Goal: Task Accomplishment & Management: Manage account settings

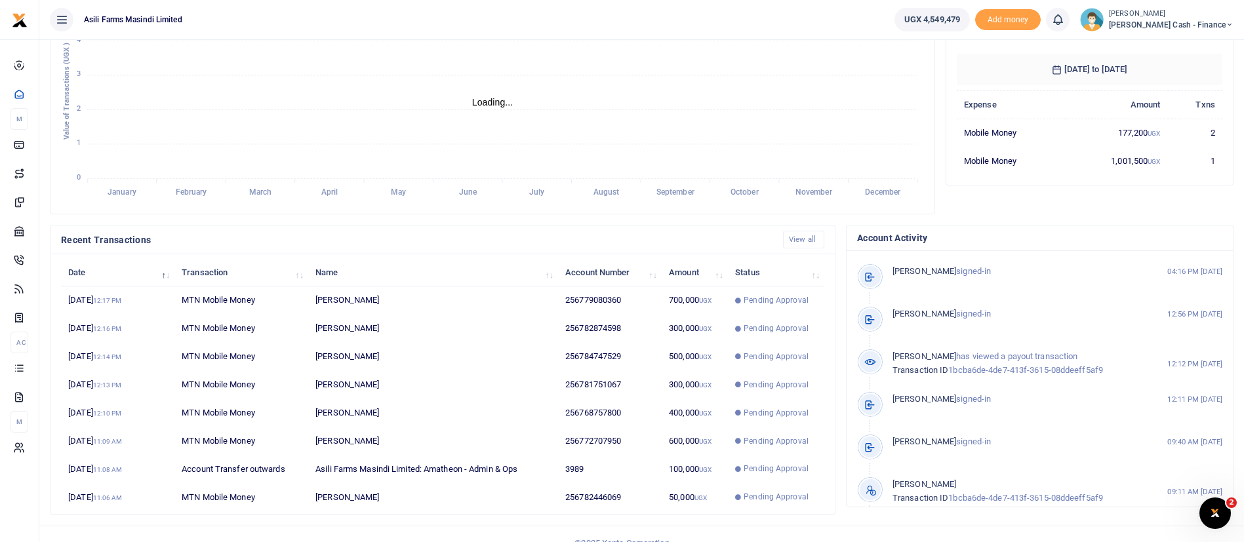
scroll to position [241, 0]
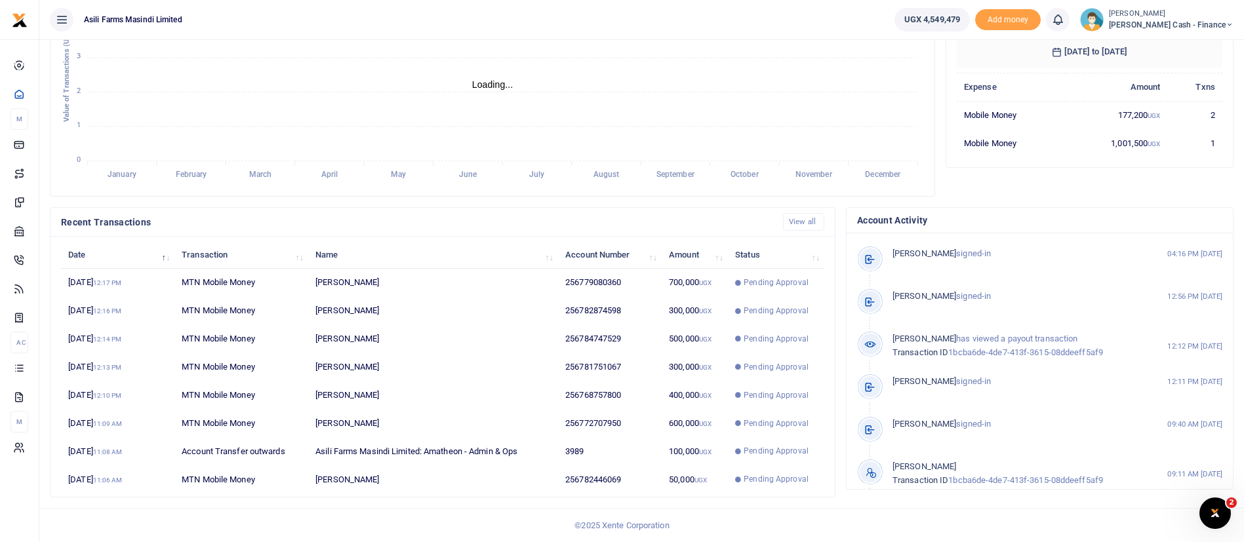
click at [1191, 12] on small "[PERSON_NAME]" at bounding box center [1171, 14] width 125 height 11
click at [1173, 45] on link "Switch accounts" at bounding box center [1140, 48] width 104 height 18
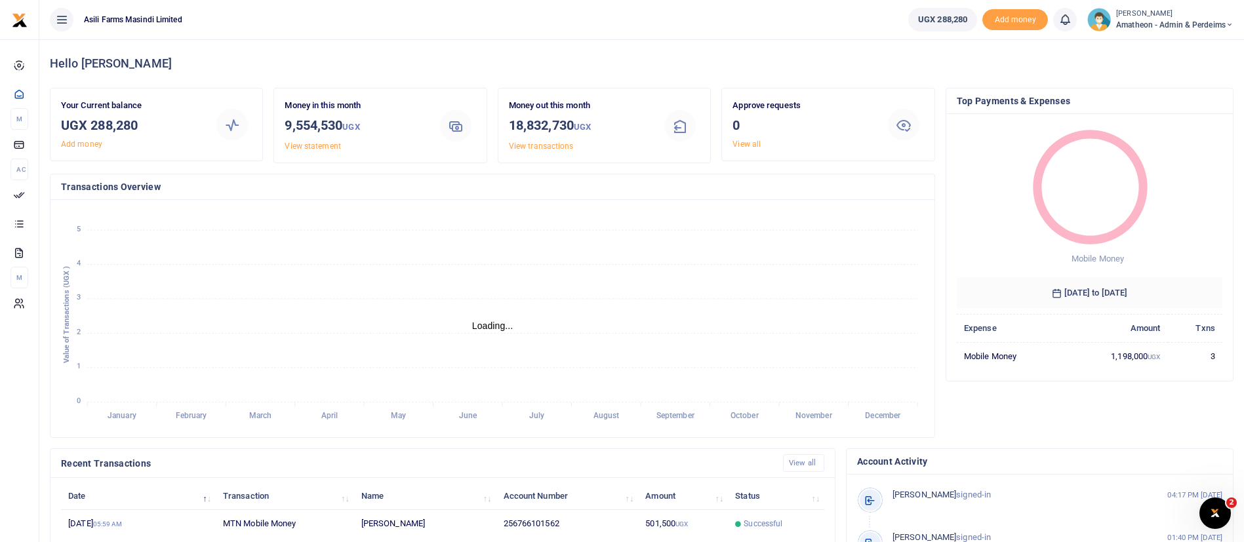
scroll to position [16, 16]
click at [1156, 26] on span "Amatheon - Admin & Perdeims" at bounding box center [1174, 25] width 117 height 12
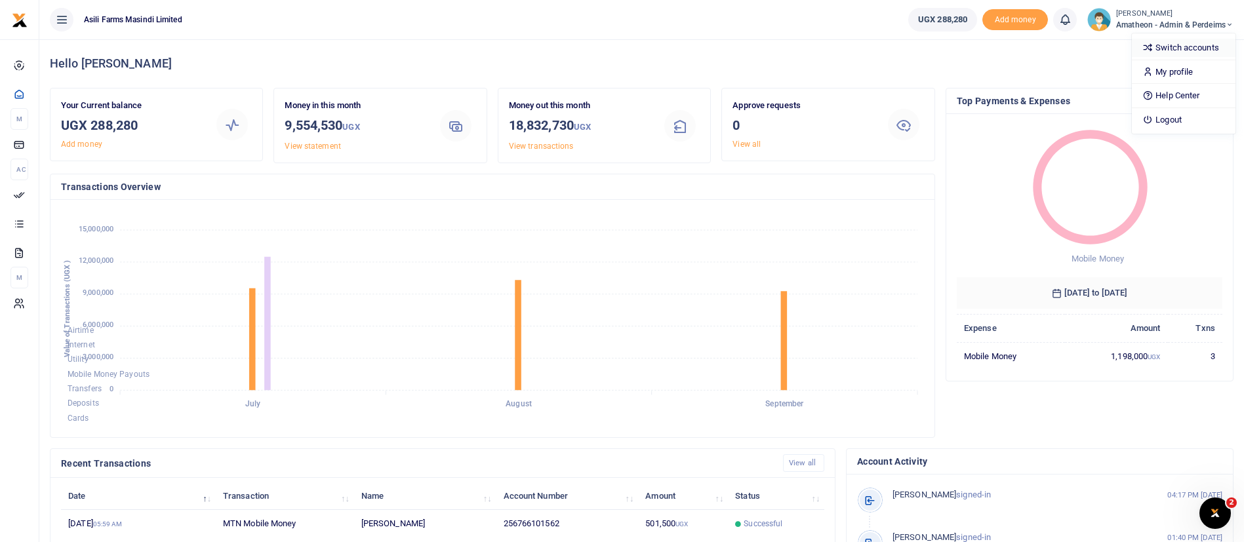
click at [1159, 51] on link "Switch accounts" at bounding box center [1184, 48] width 104 height 18
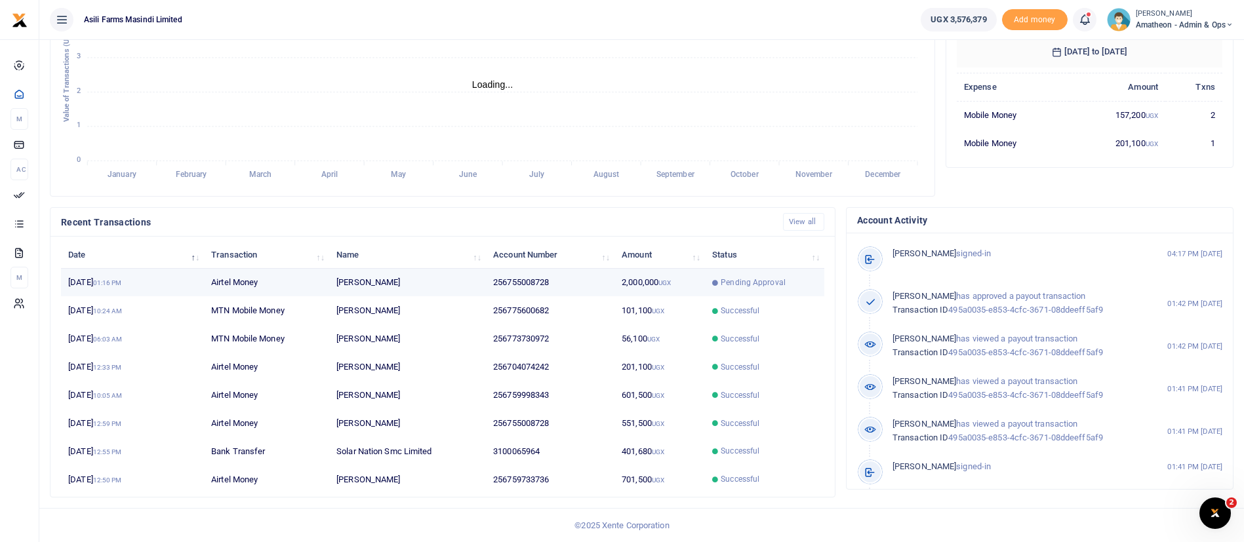
scroll to position [16, 16]
click at [762, 277] on span "Pending Approval" at bounding box center [753, 283] width 65 height 12
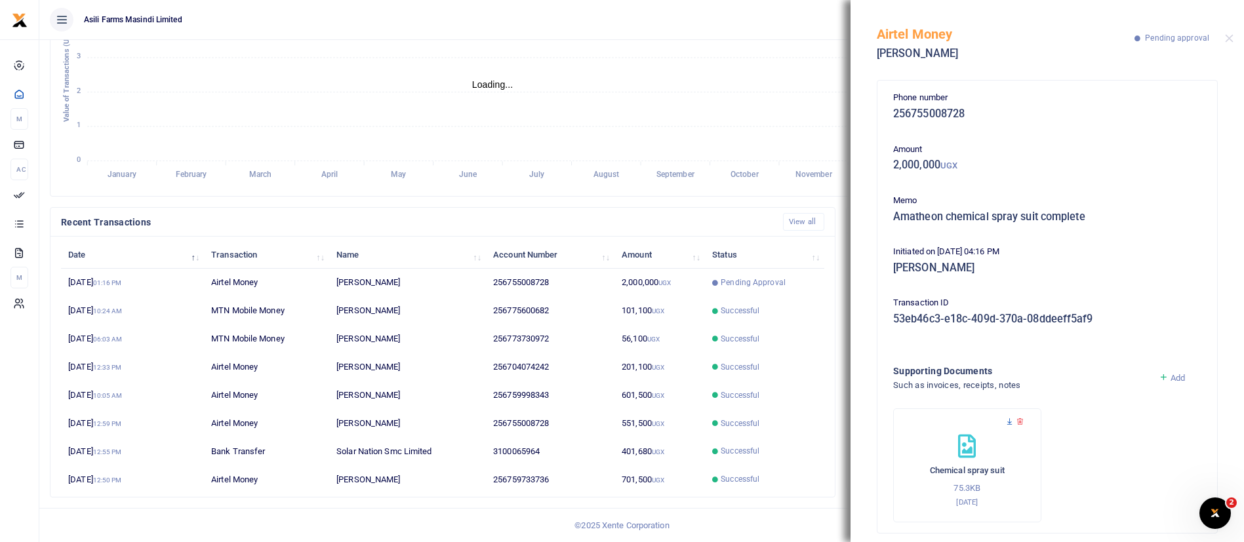
click at [1008, 424] on icon at bounding box center [1009, 422] width 9 height 9
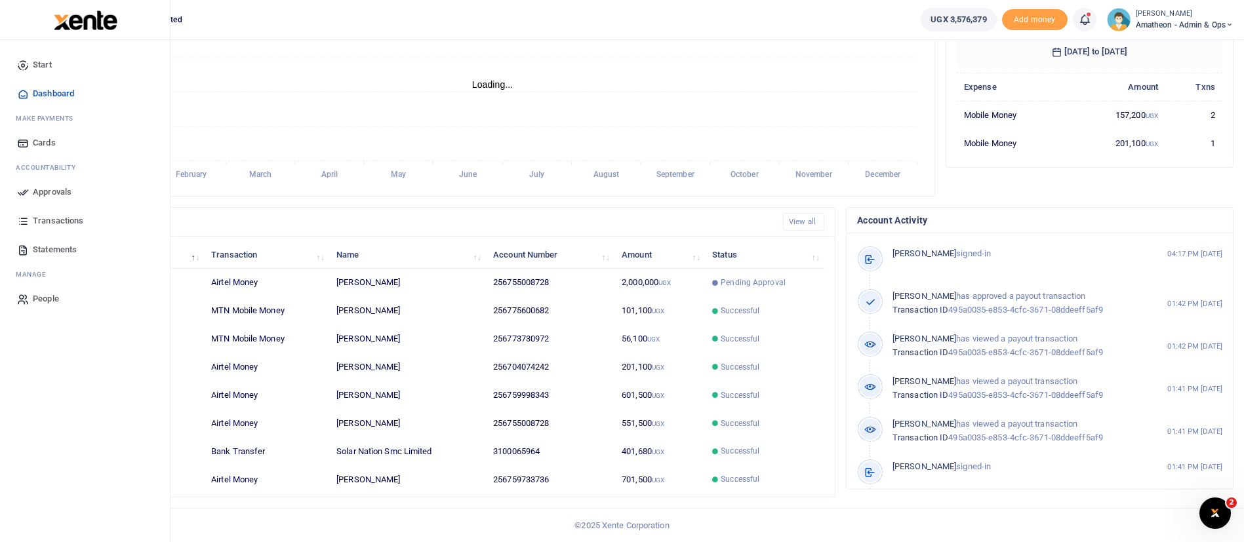
click at [64, 193] on span "Approvals" at bounding box center [52, 192] width 39 height 13
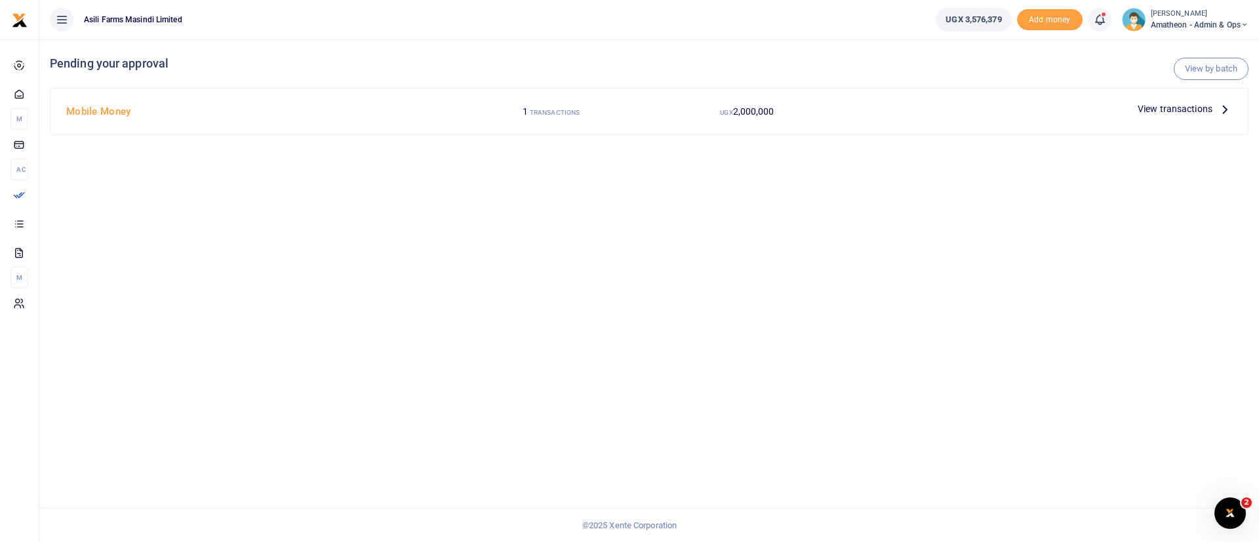
click at [1186, 113] on span "View transactions" at bounding box center [1175, 109] width 75 height 14
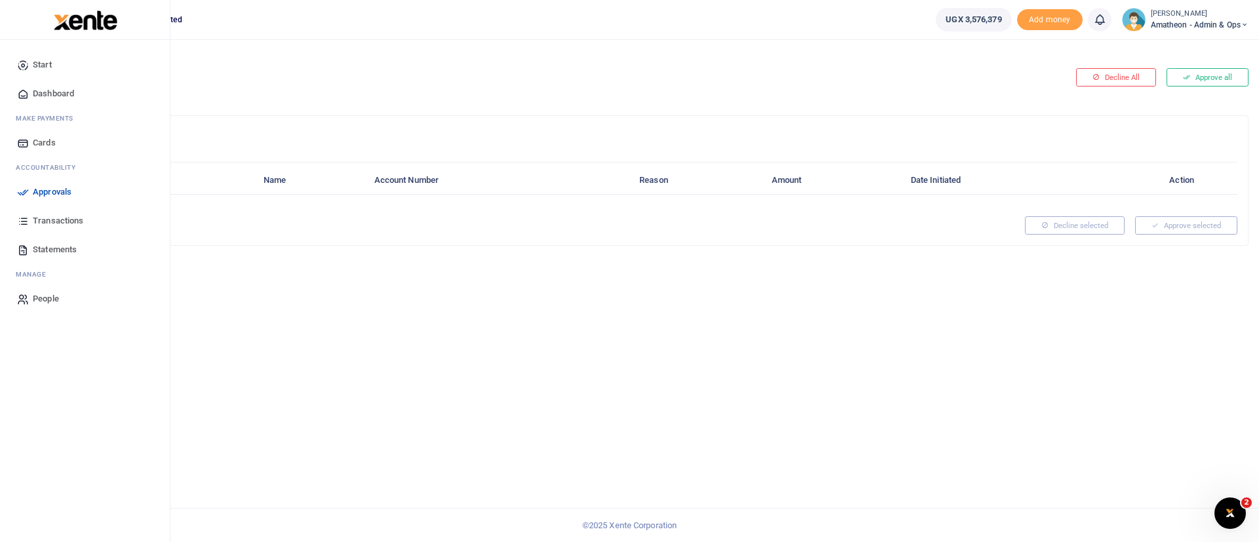
click at [52, 186] on span "Approvals" at bounding box center [52, 192] width 39 height 13
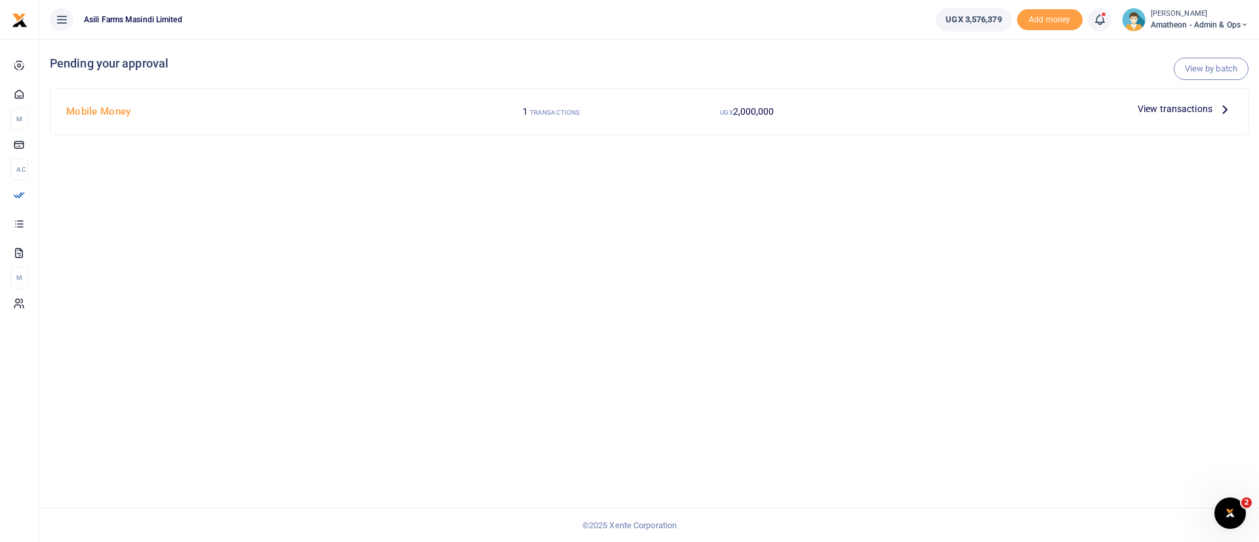
click at [1175, 110] on span "View transactions" at bounding box center [1175, 109] width 75 height 14
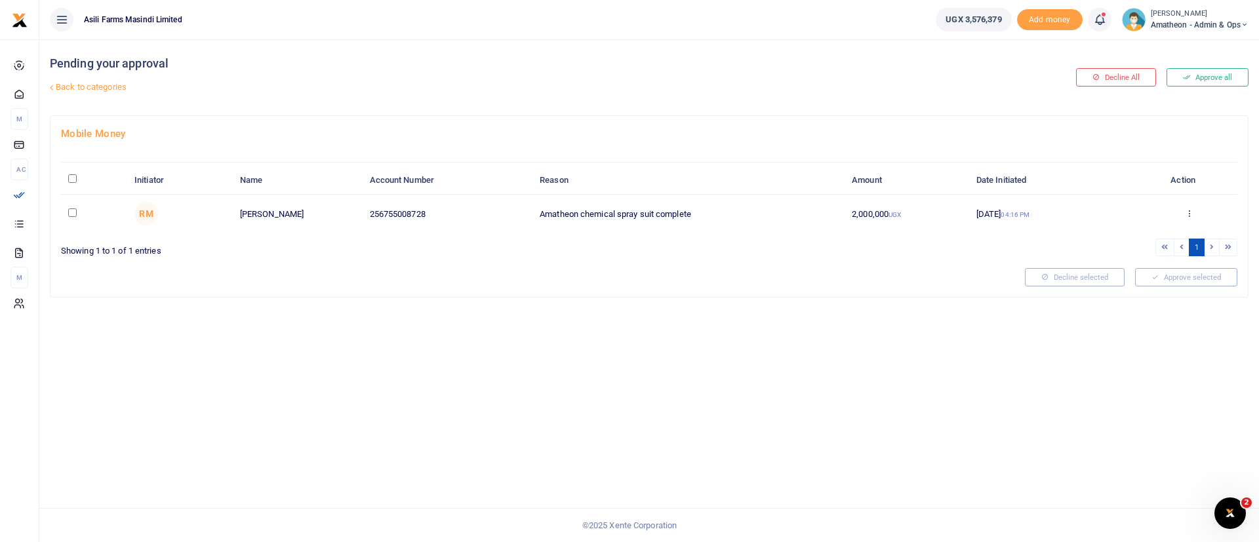
click at [77, 178] on input "\a \a : activate to sort column descending" at bounding box center [72, 178] width 9 height 9
checkbox input "true"
click at [1175, 286] on button "Approve selected (1)" at bounding box center [1181, 277] width 111 height 18
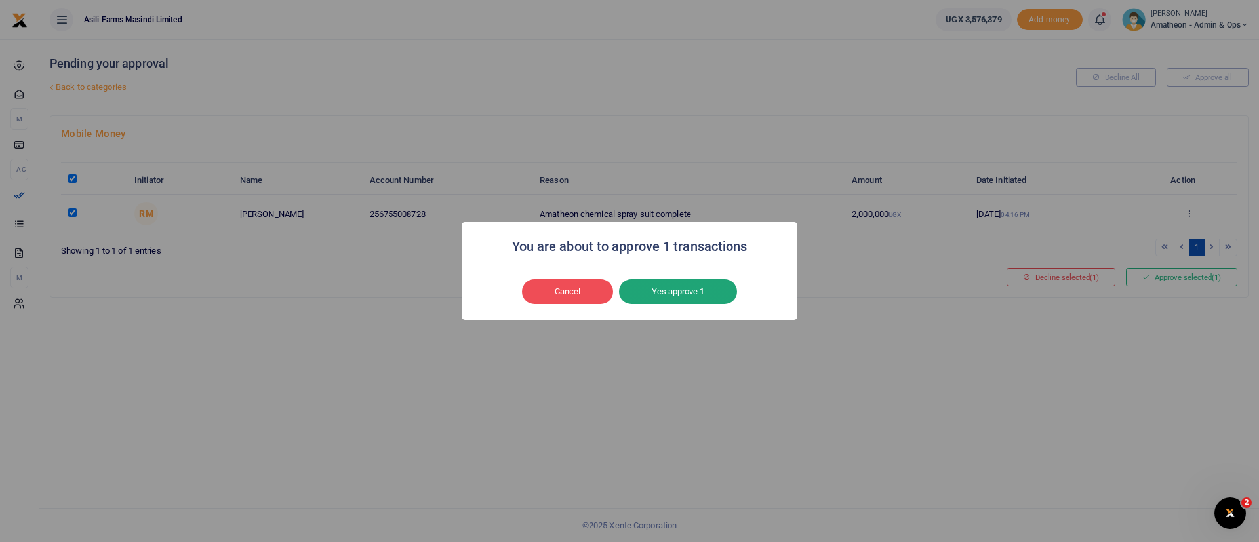
click at [702, 292] on button "Yes approve 1" at bounding box center [678, 291] width 118 height 25
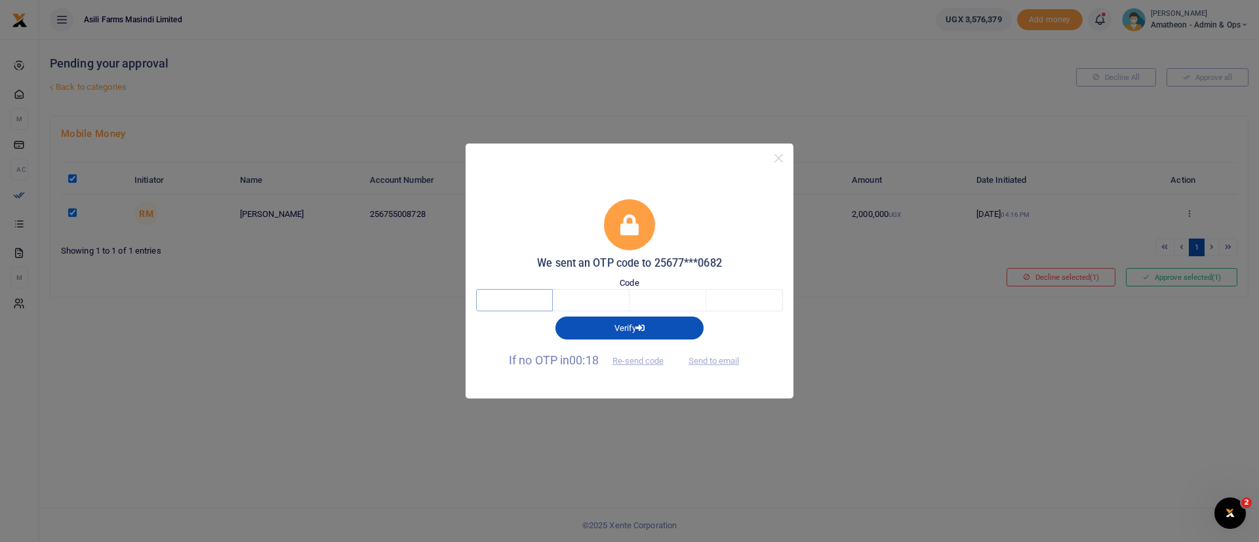
click at [517, 302] on input "text" at bounding box center [514, 300] width 77 height 22
type input "3"
type input "4"
type input "1"
type input "8"
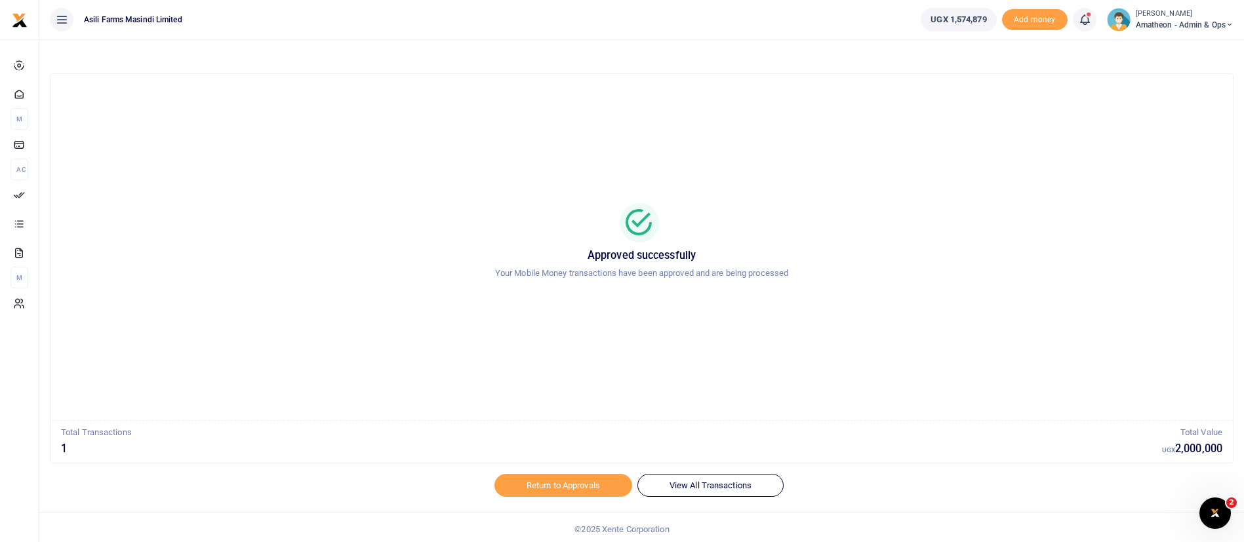
click at [1153, 18] on small "[PERSON_NAME]" at bounding box center [1185, 14] width 98 height 11
